Goal: Task Accomplishment & Management: Use online tool/utility

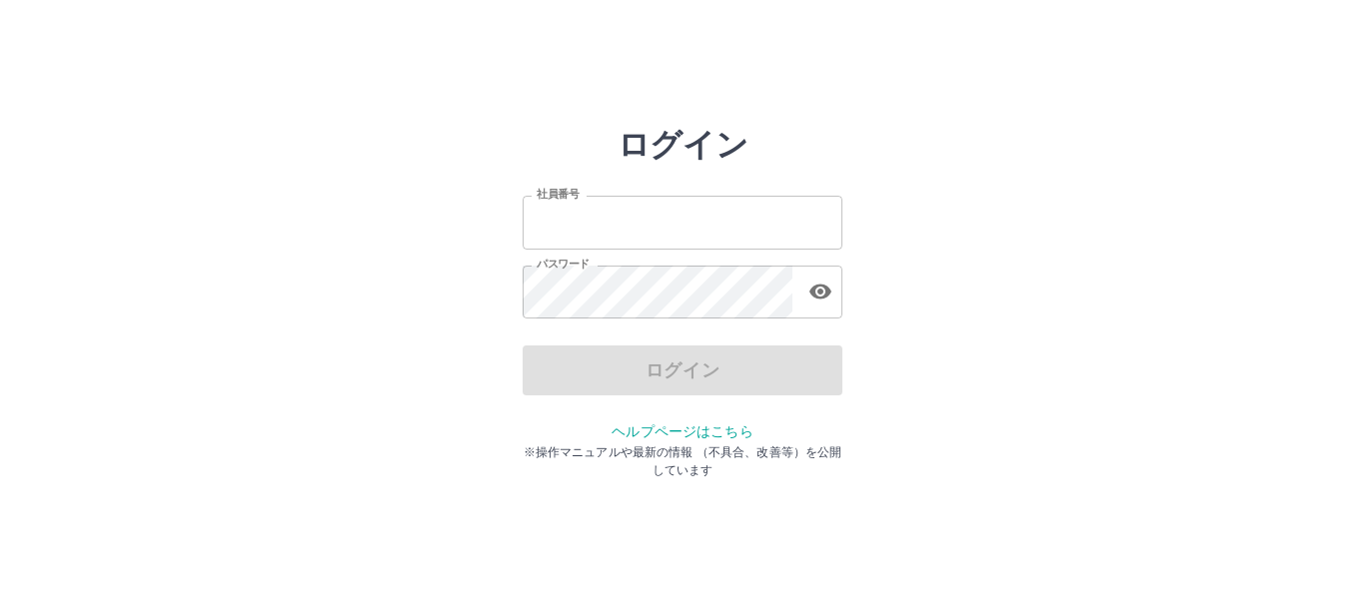
type input "*******"
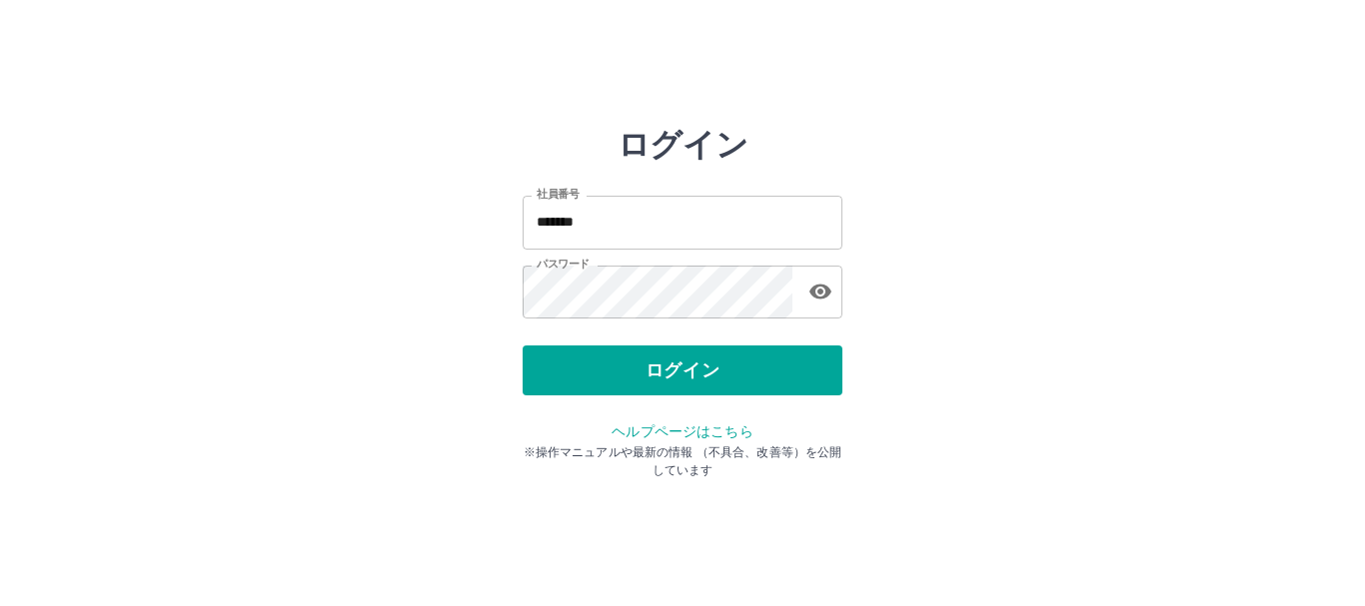
click at [693, 369] on div "ログイン" at bounding box center [683, 371] width 320 height 50
click at [693, 369] on button "ログイン" at bounding box center [683, 371] width 320 height 50
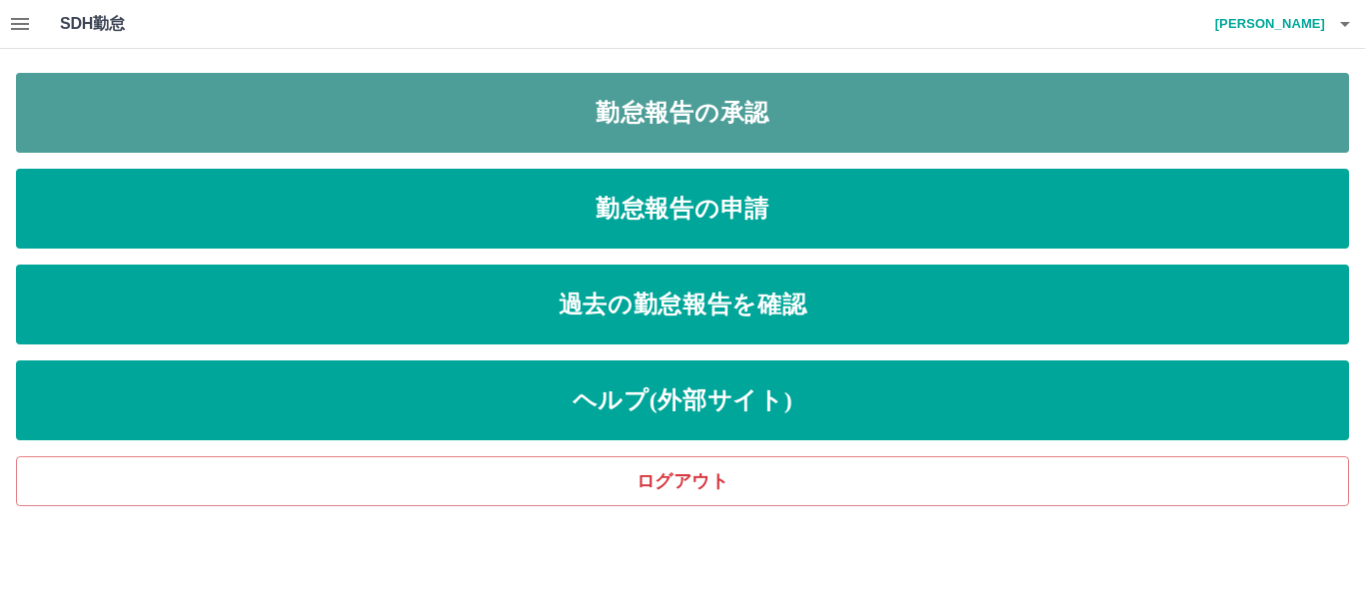
click at [741, 105] on link "勤怠報告の承認" at bounding box center [682, 113] width 1333 height 80
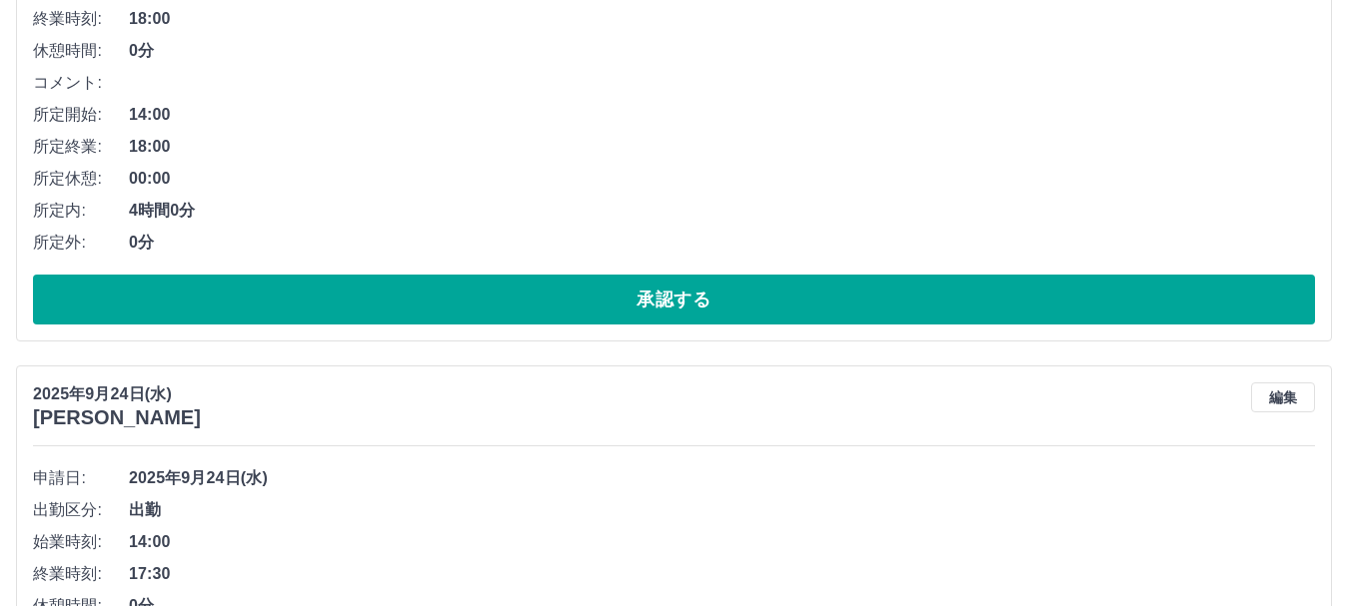
scroll to position [603, 0]
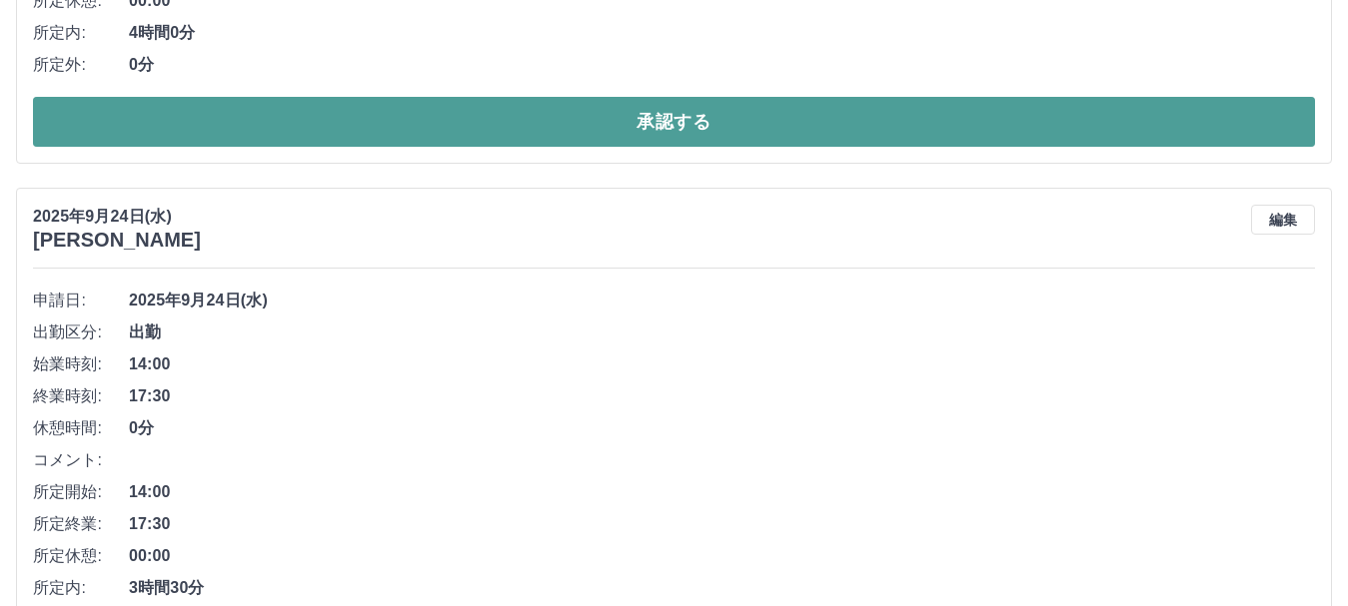
click at [737, 132] on button "承認する" at bounding box center [674, 122] width 1282 height 50
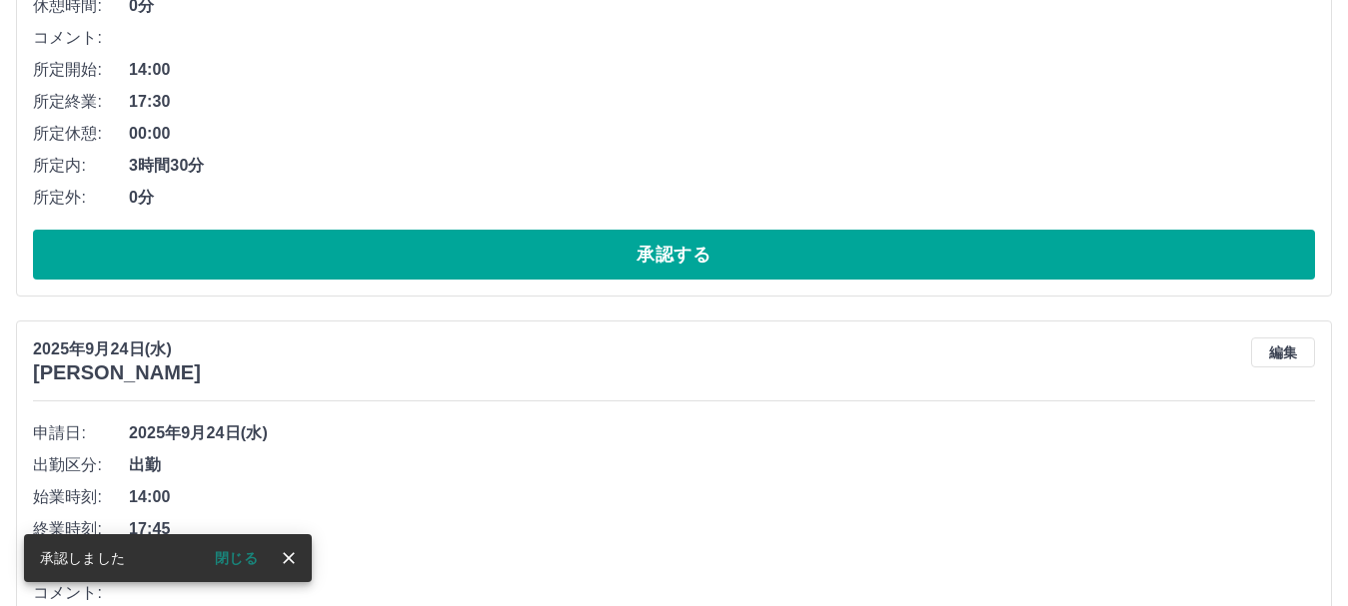
scroll to position [533, 0]
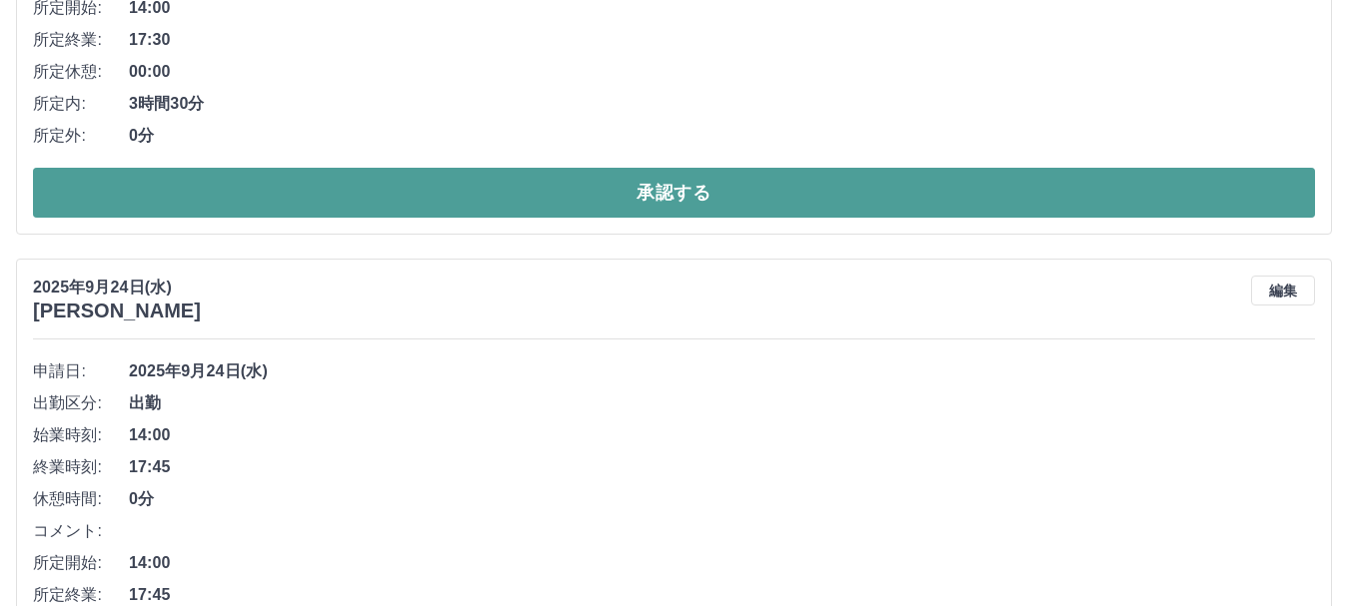
click at [819, 201] on button "承認する" at bounding box center [674, 193] width 1282 height 50
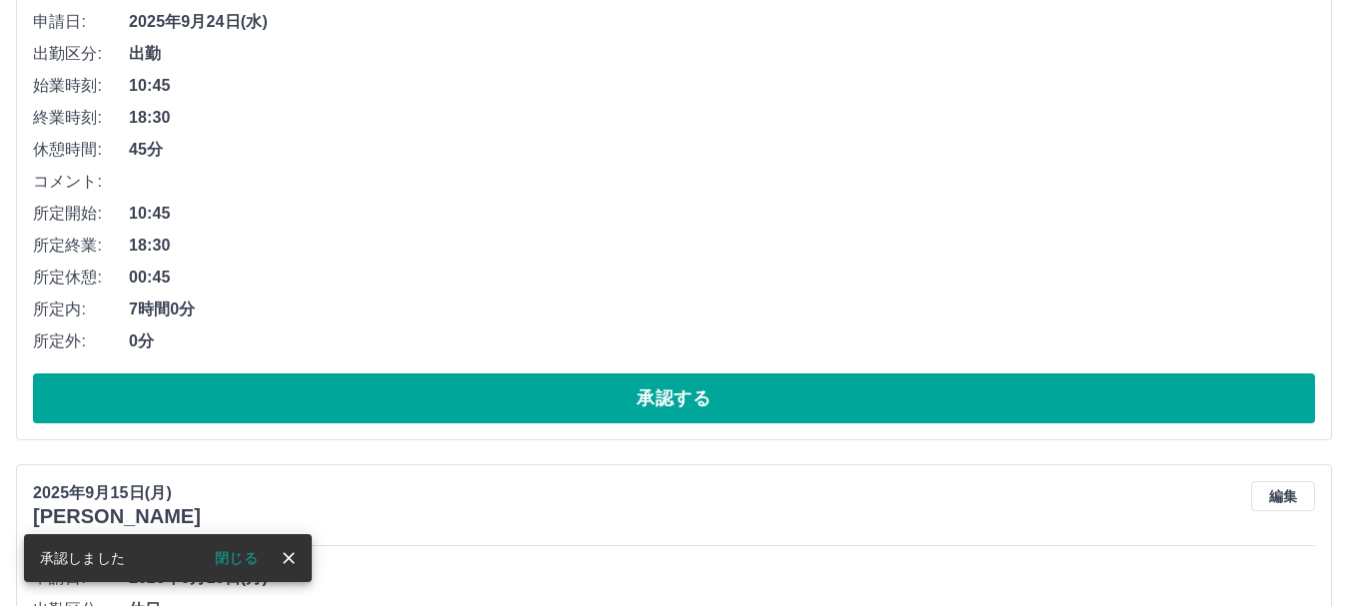
scroll to position [327, 0]
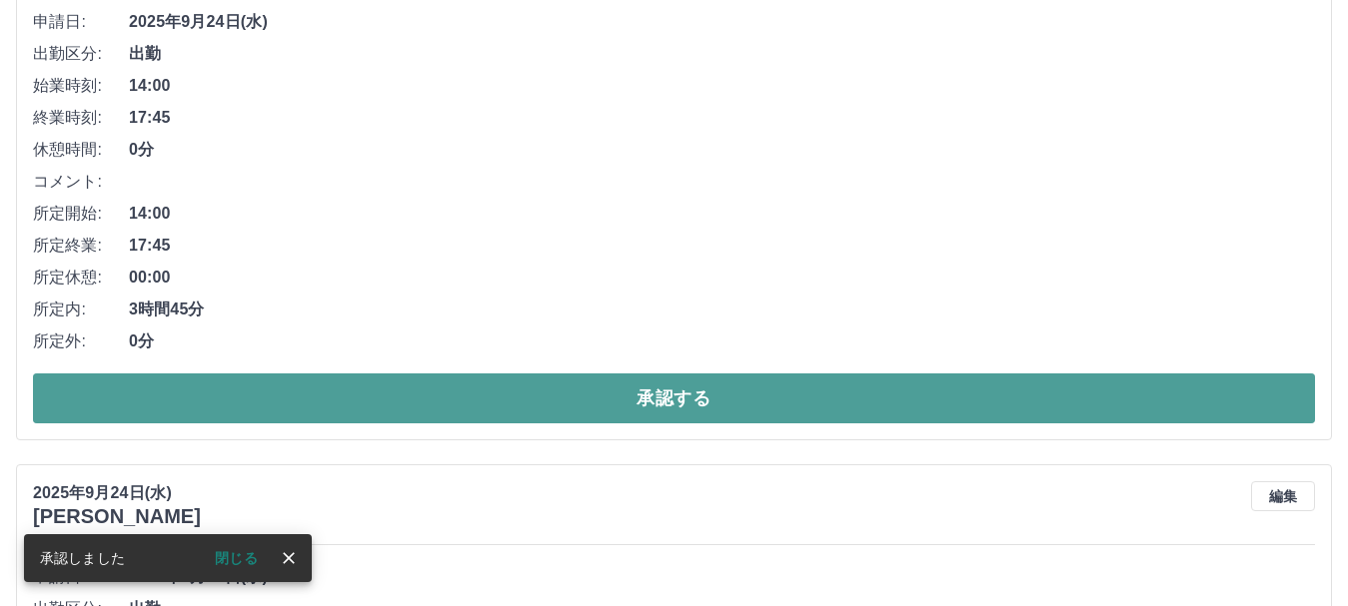
click at [741, 393] on button "承認する" at bounding box center [674, 399] width 1282 height 50
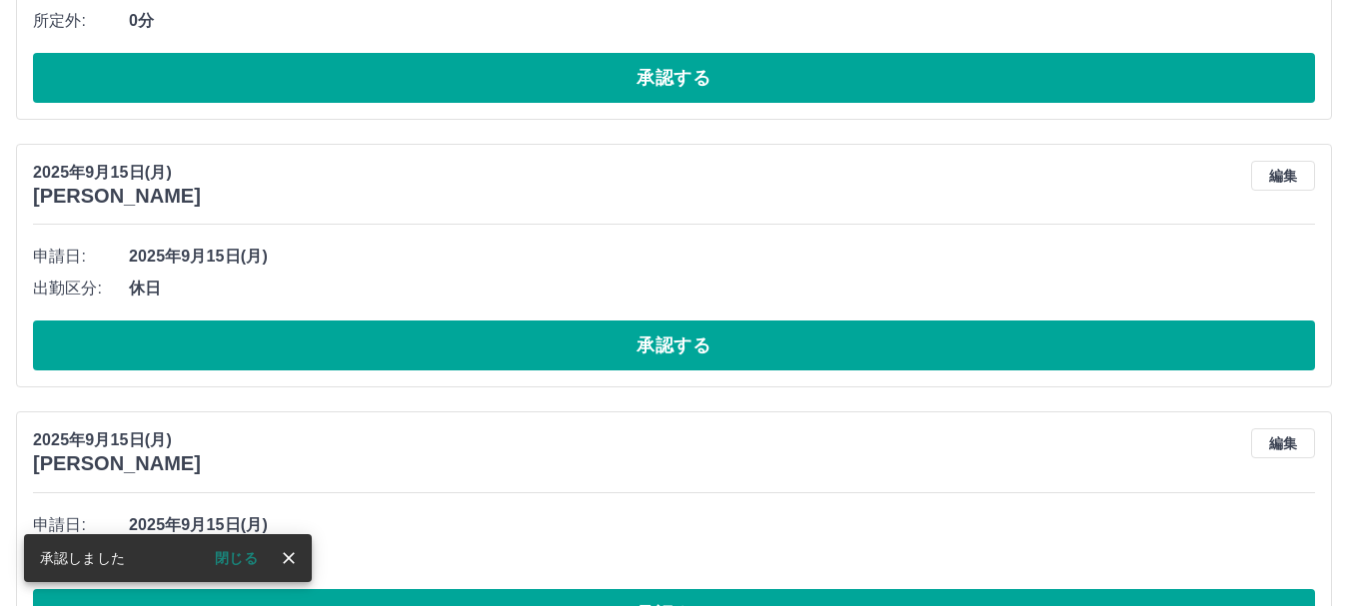
scroll to position [663, 0]
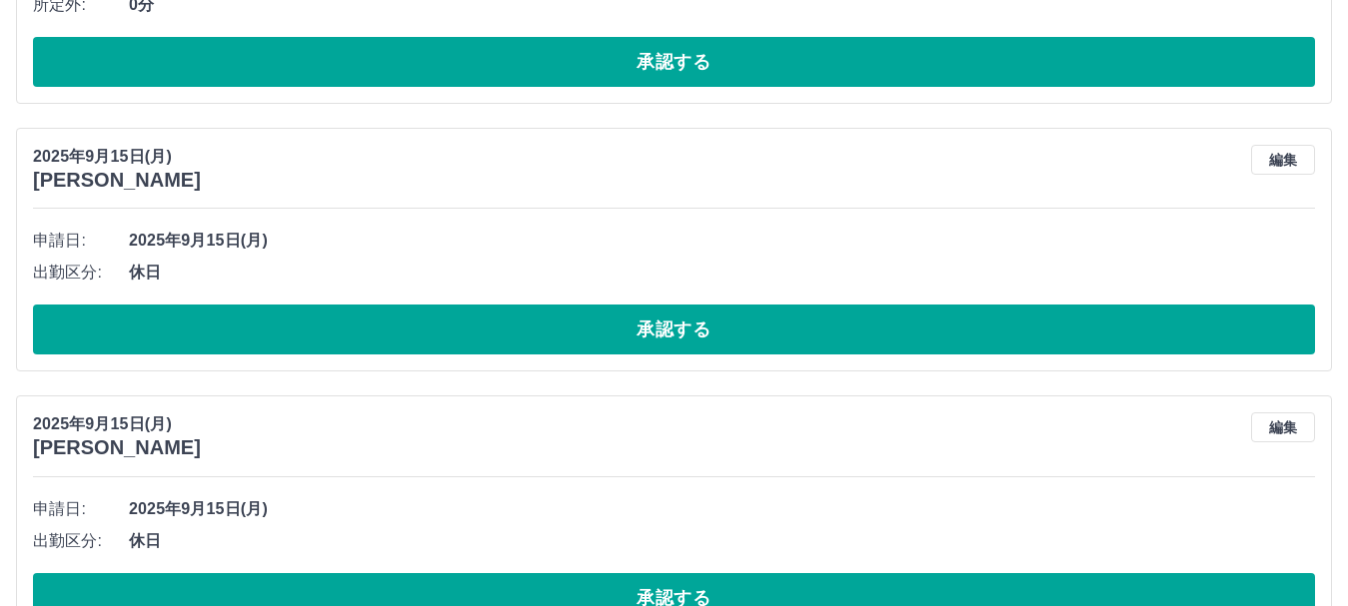
drag, startPoint x: 744, startPoint y: 343, endPoint x: 723, endPoint y: 450, distance: 108.9
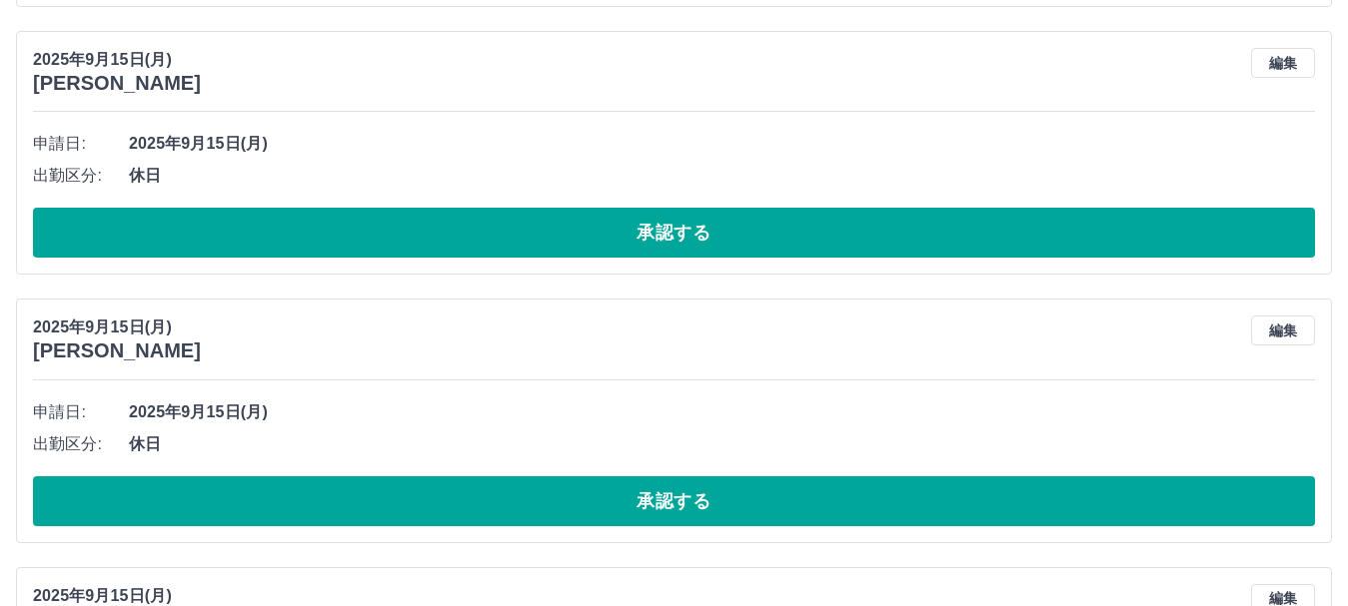
scroll to position [747, 0]
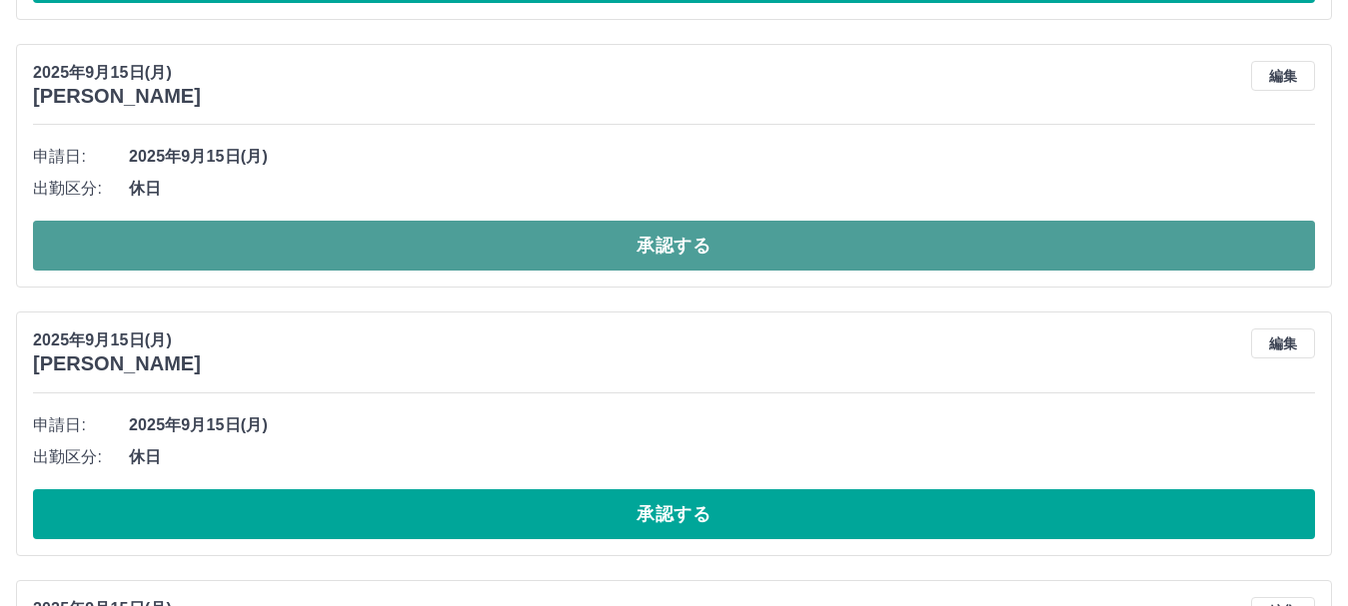
click at [714, 251] on button "承認する" at bounding box center [674, 246] width 1282 height 50
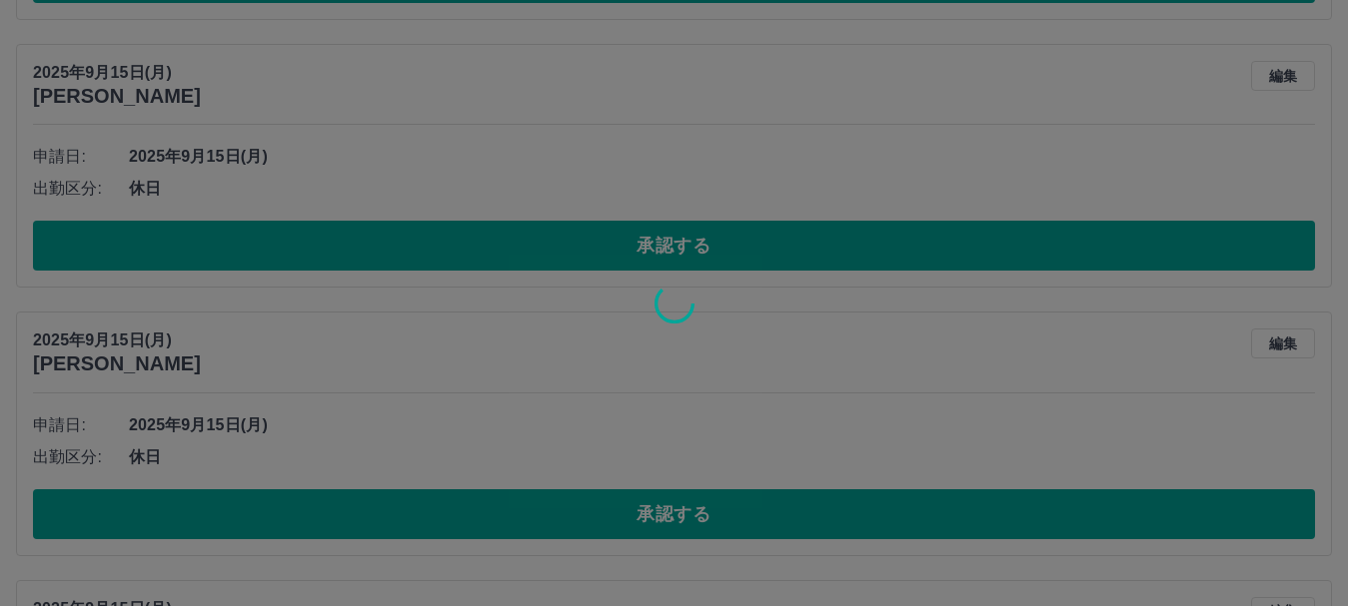
click at [693, 518] on div at bounding box center [674, 303] width 1348 height 606
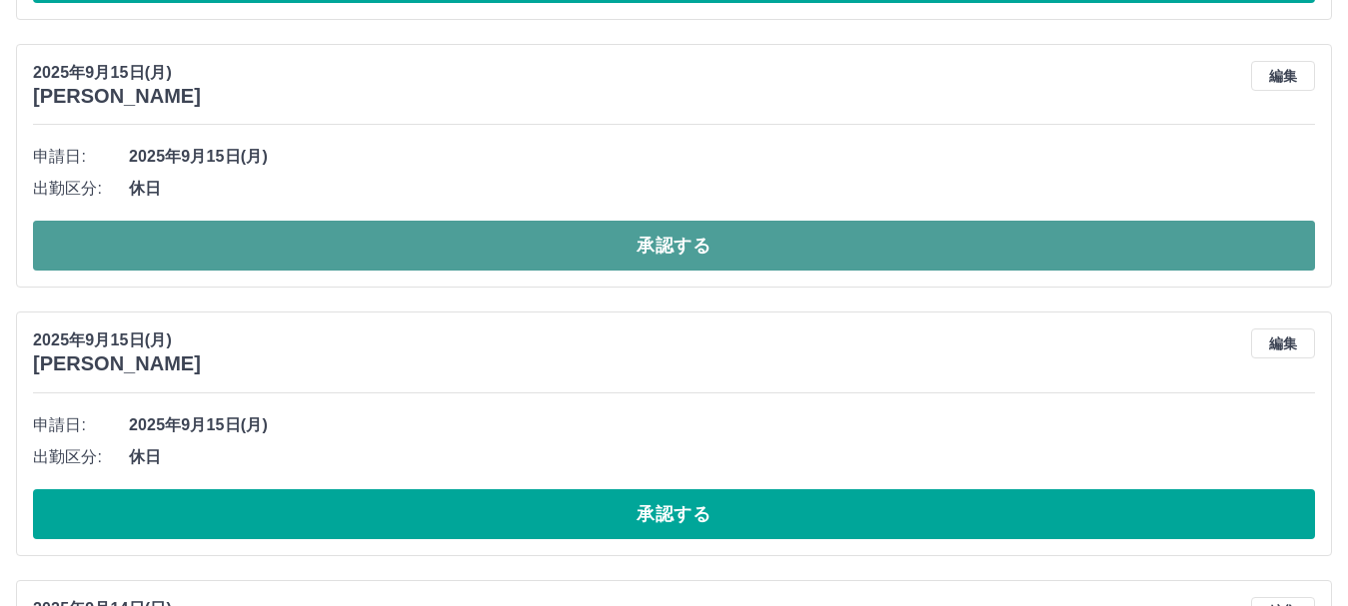
click at [745, 258] on button "承認する" at bounding box center [674, 246] width 1282 height 50
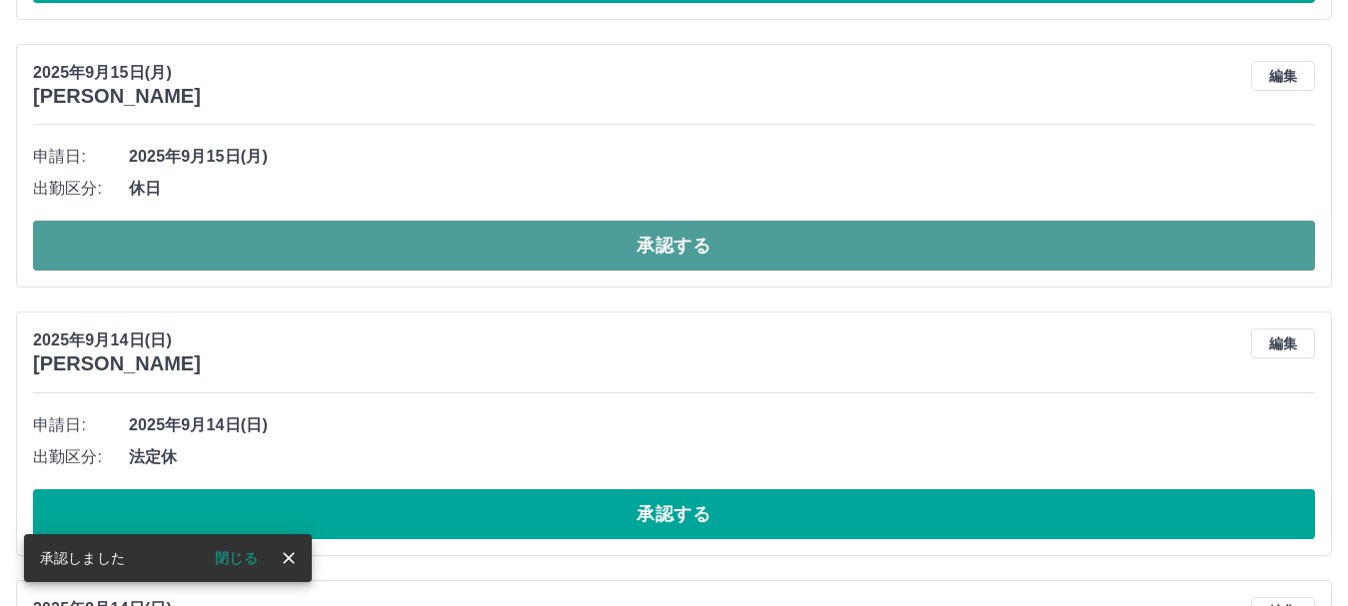
click at [692, 252] on button "承認する" at bounding box center [674, 246] width 1282 height 50
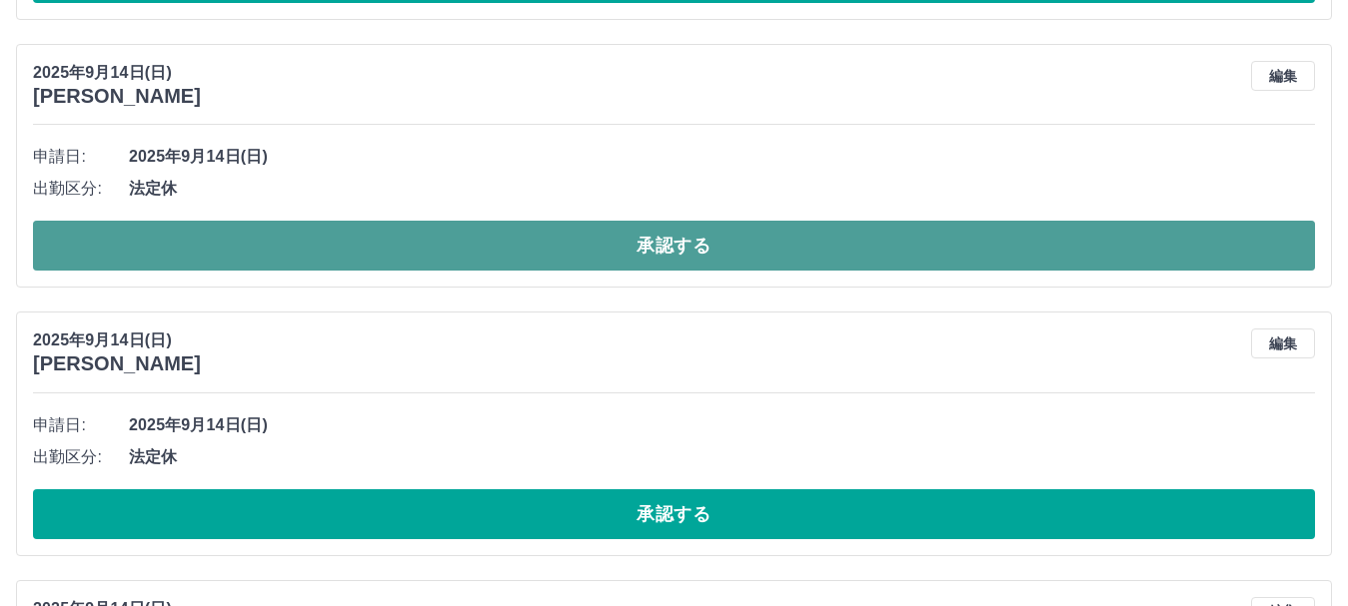
click at [548, 243] on button "承認する" at bounding box center [674, 246] width 1282 height 50
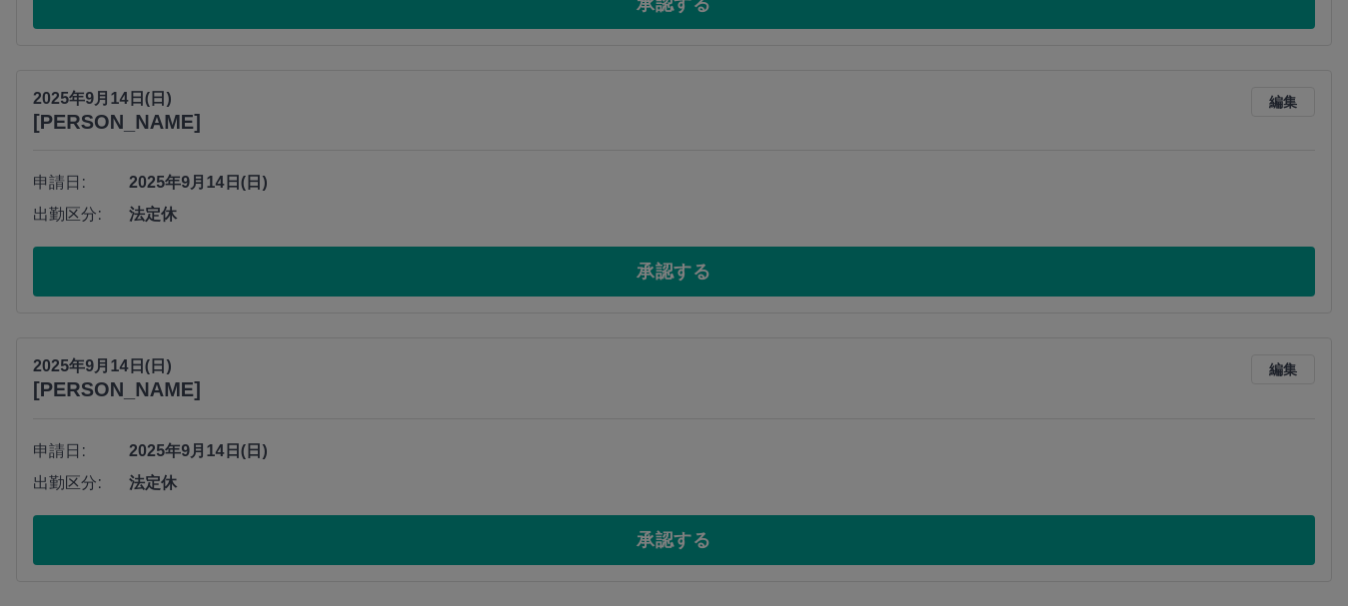
scroll to position [723, 0]
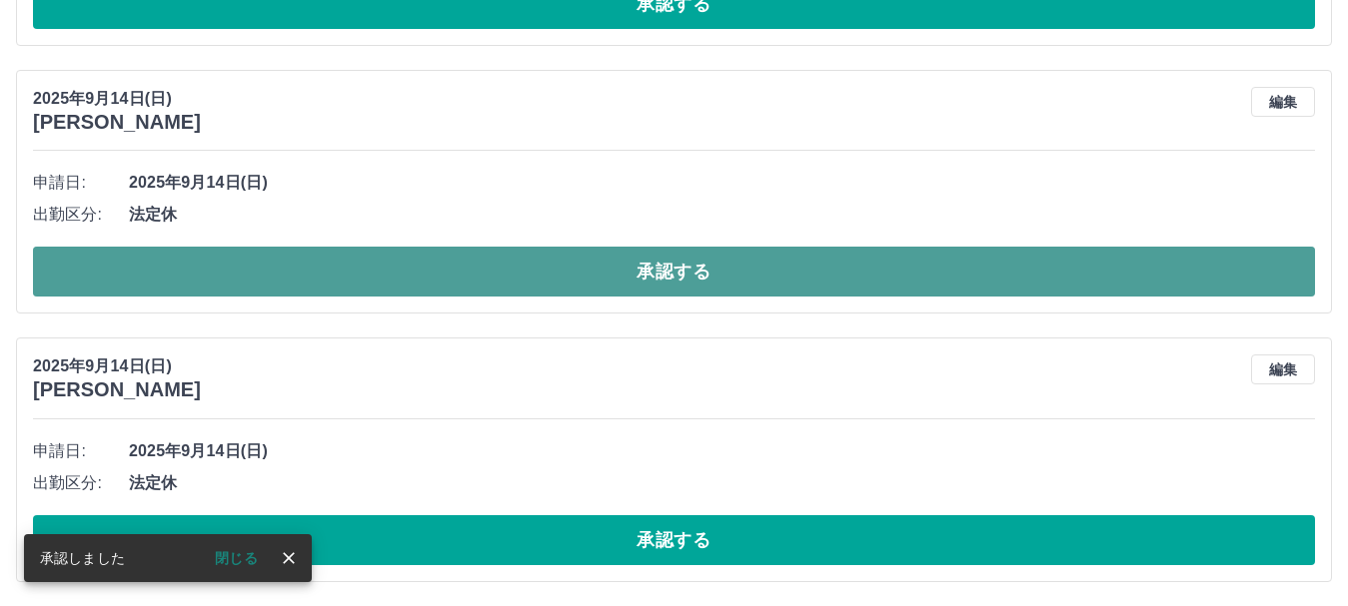
click at [694, 258] on button "承認する" at bounding box center [674, 272] width 1282 height 50
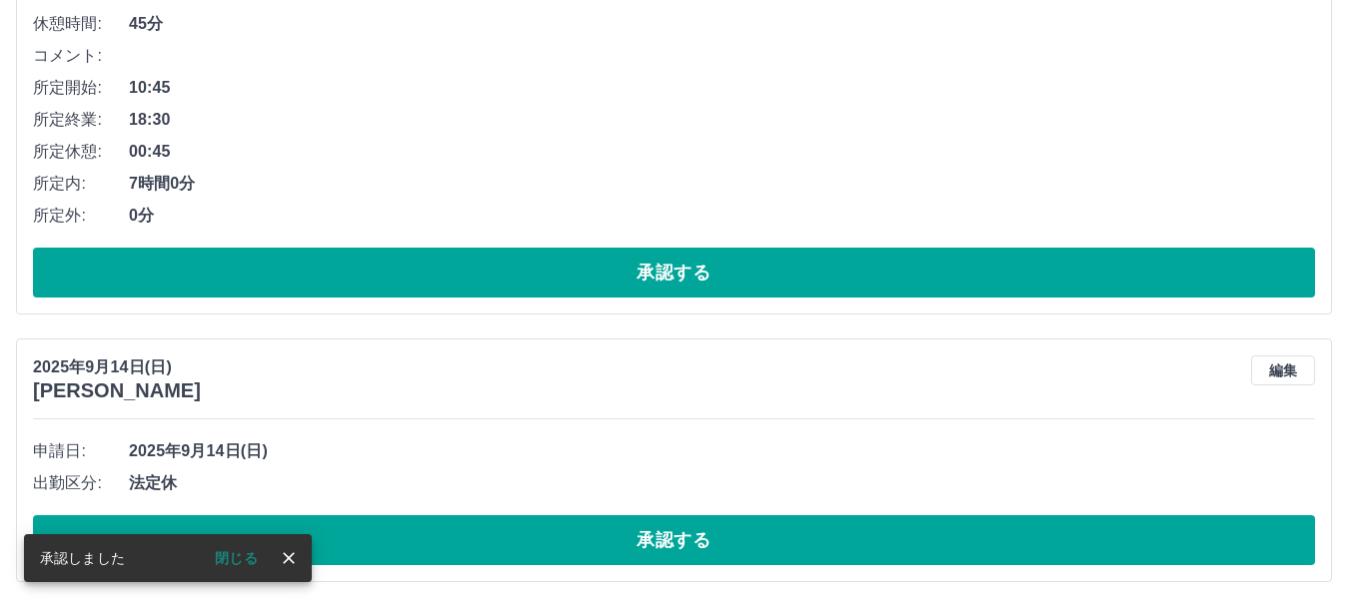
scroll to position [455, 0]
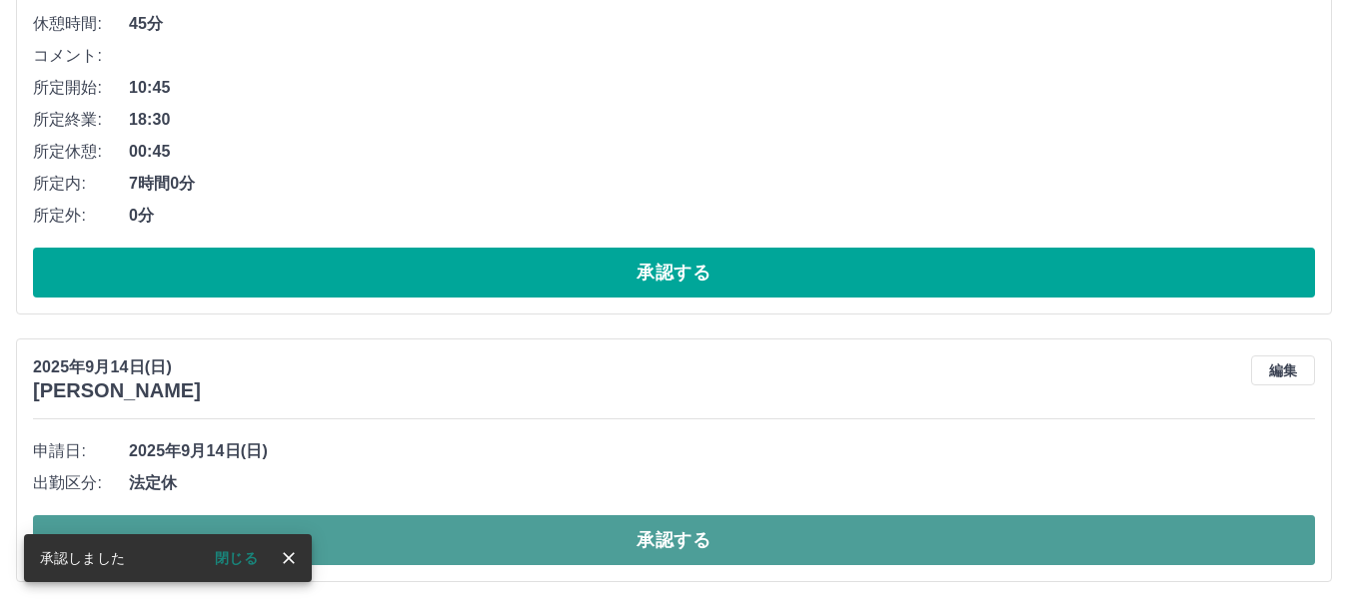
click at [691, 553] on button "承認する" at bounding box center [674, 541] width 1282 height 50
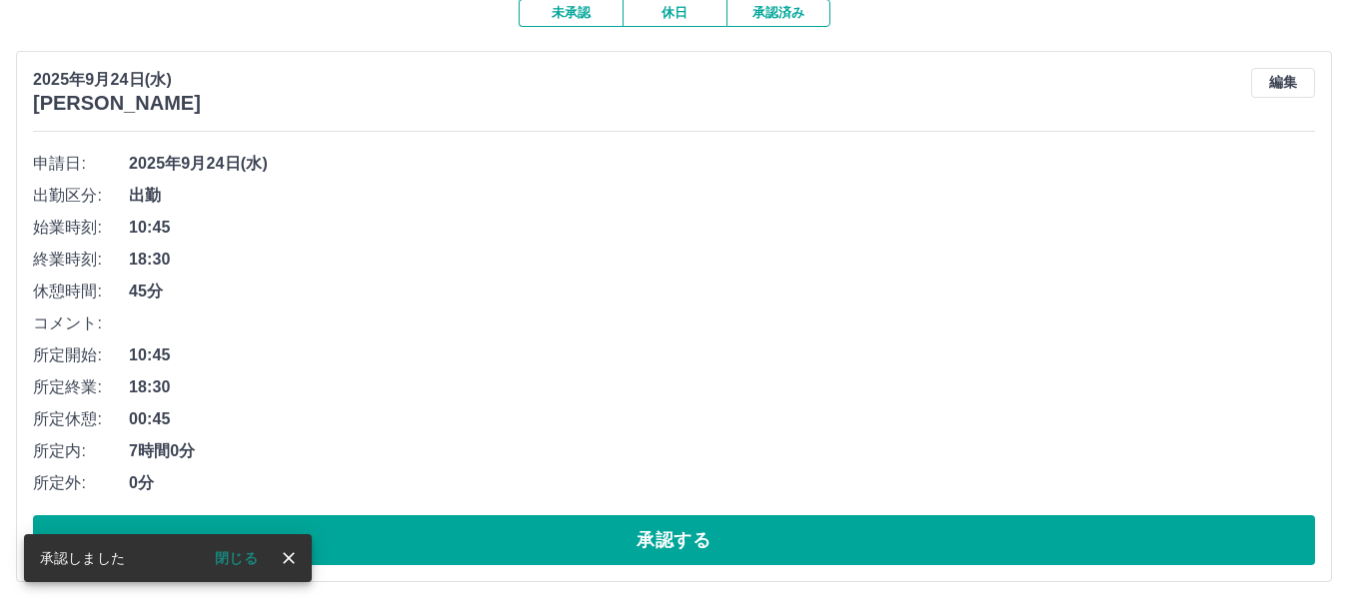
scroll to position [187, 0]
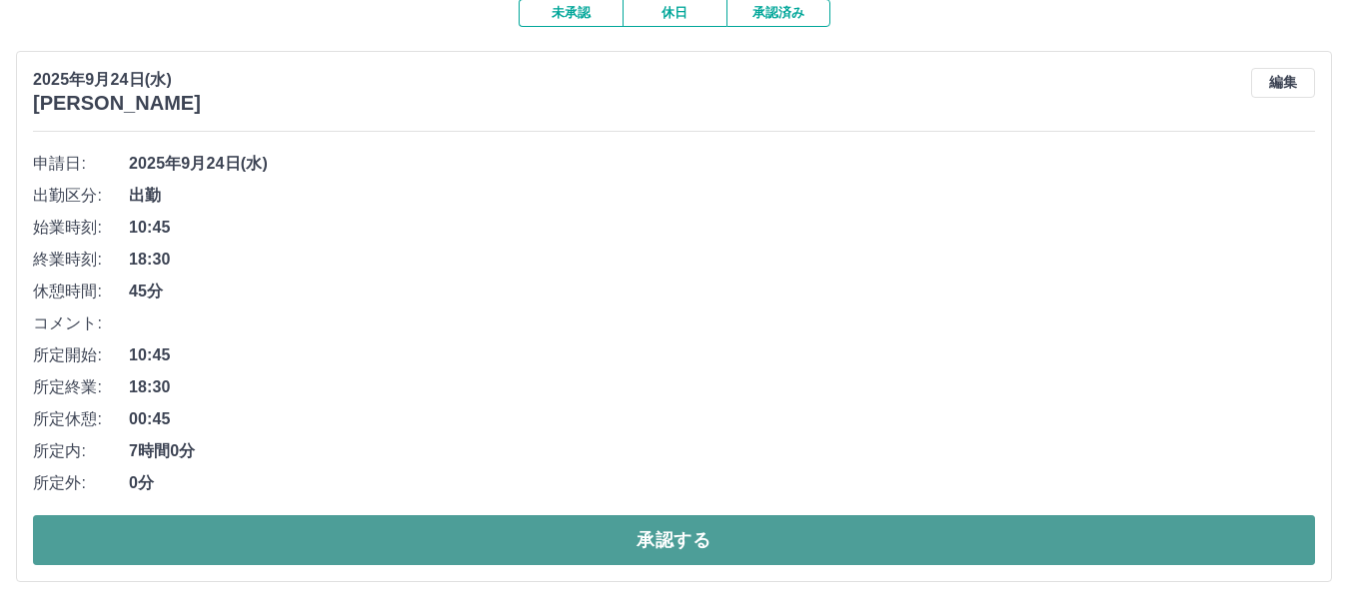
click at [666, 545] on button "承認する" at bounding box center [674, 541] width 1282 height 50
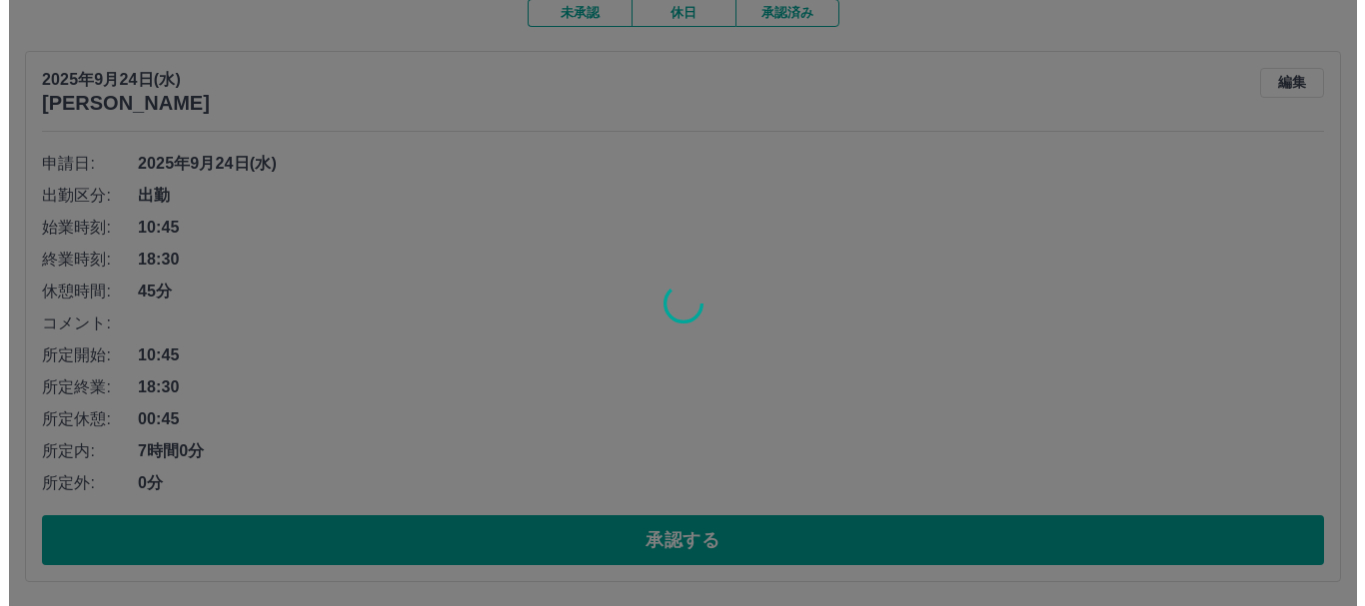
scroll to position [0, 0]
